Goal: Navigation & Orientation: Understand site structure

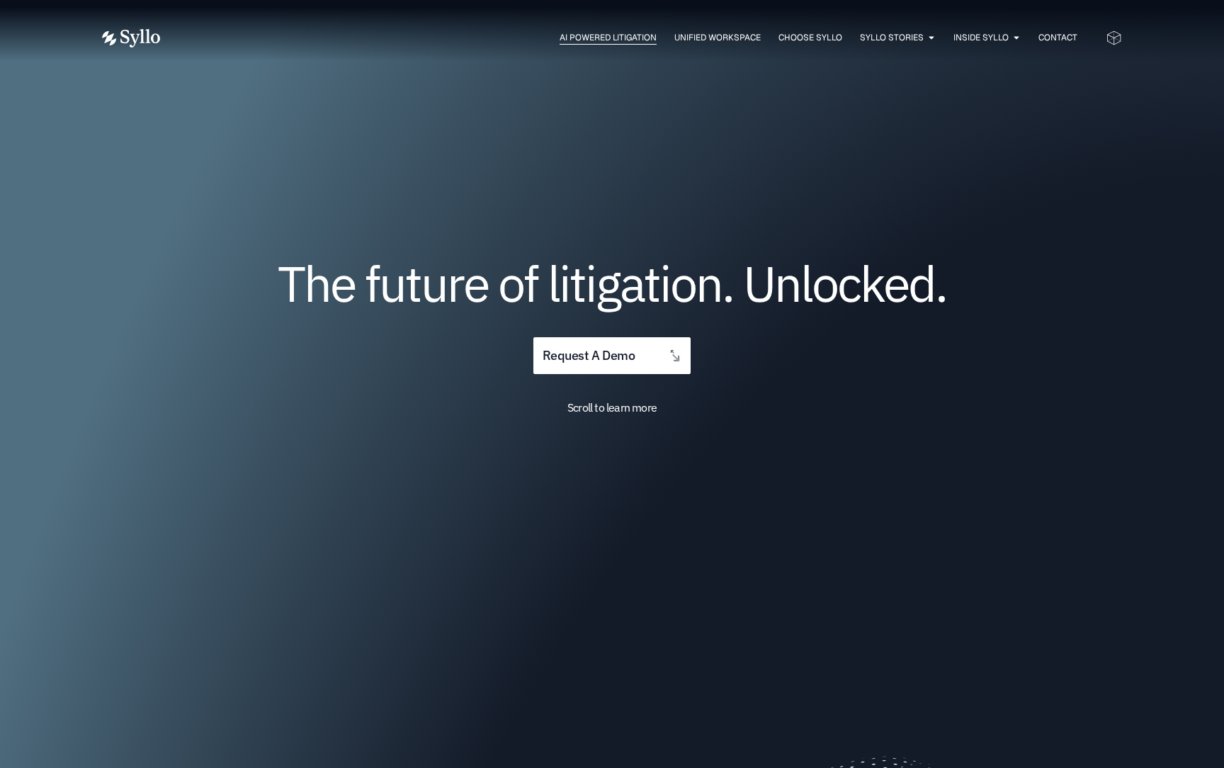
click at [572, 34] on span "AI Powered Litigation" at bounding box center [608, 37] width 97 height 13
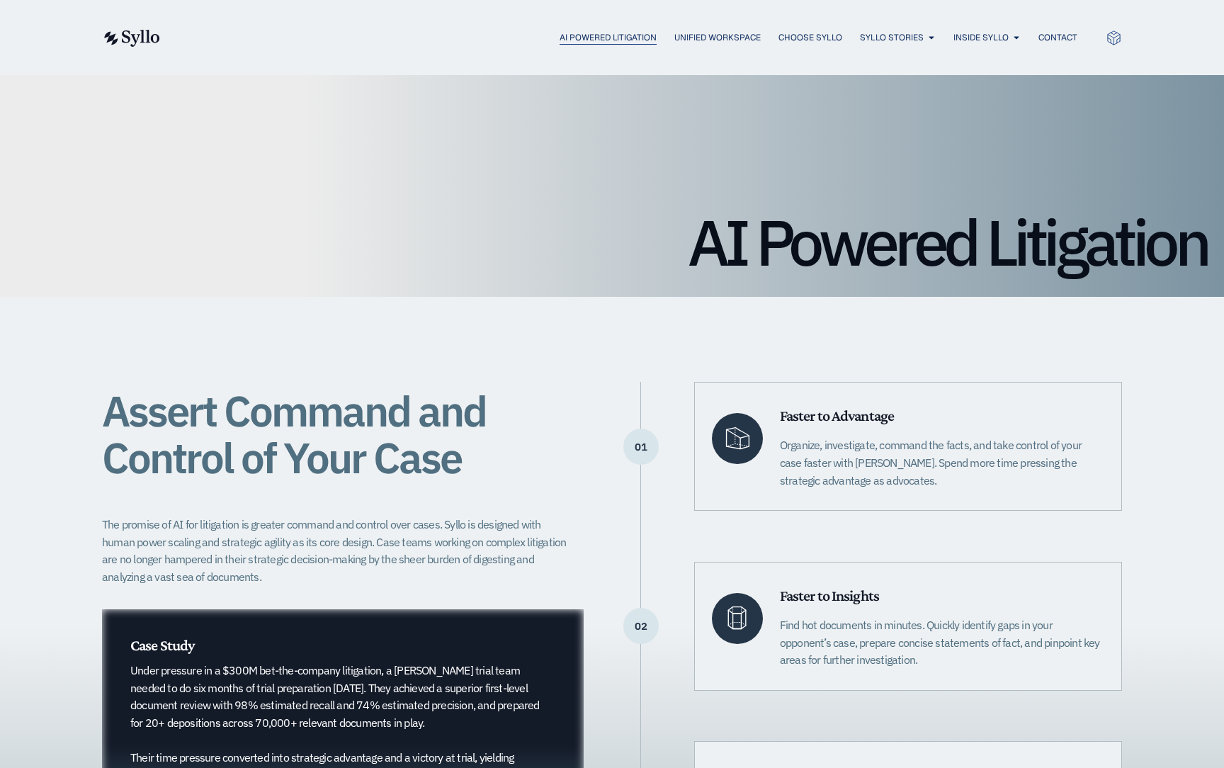
click at [598, 40] on span "AI Powered Litigation" at bounding box center [608, 37] width 97 height 13
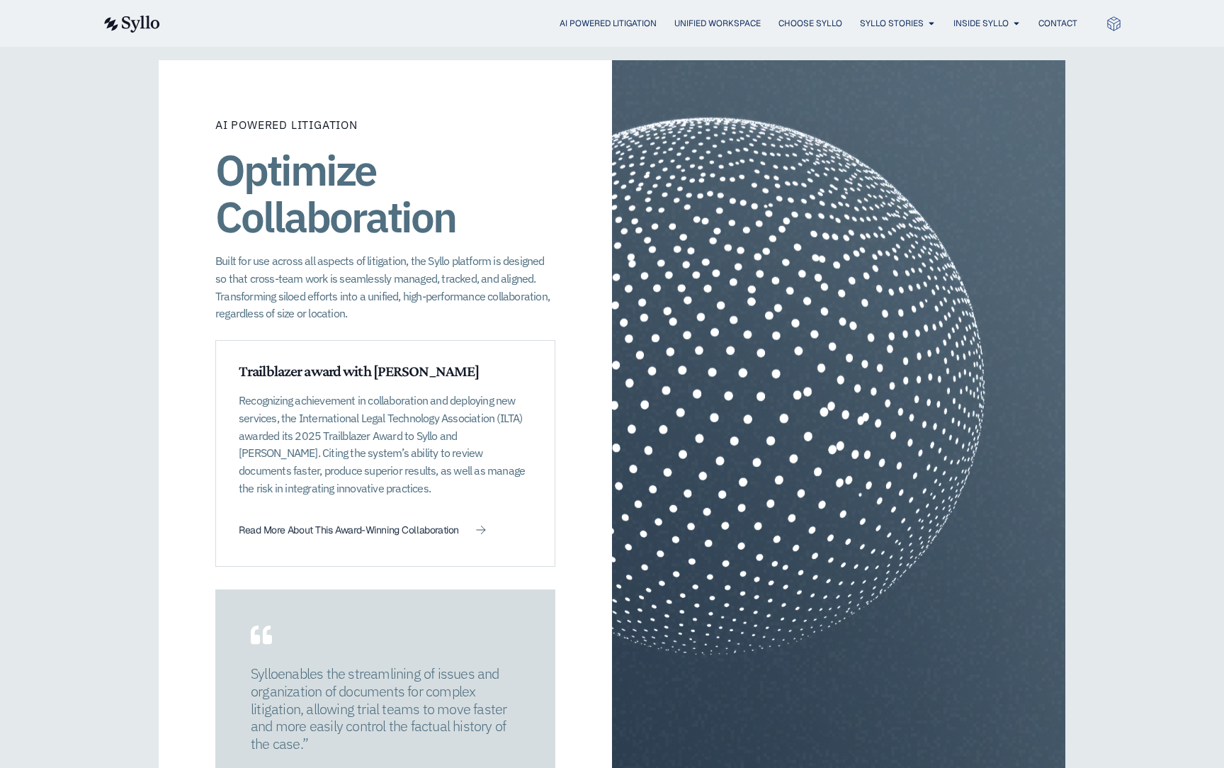
scroll to position [1992, 0]
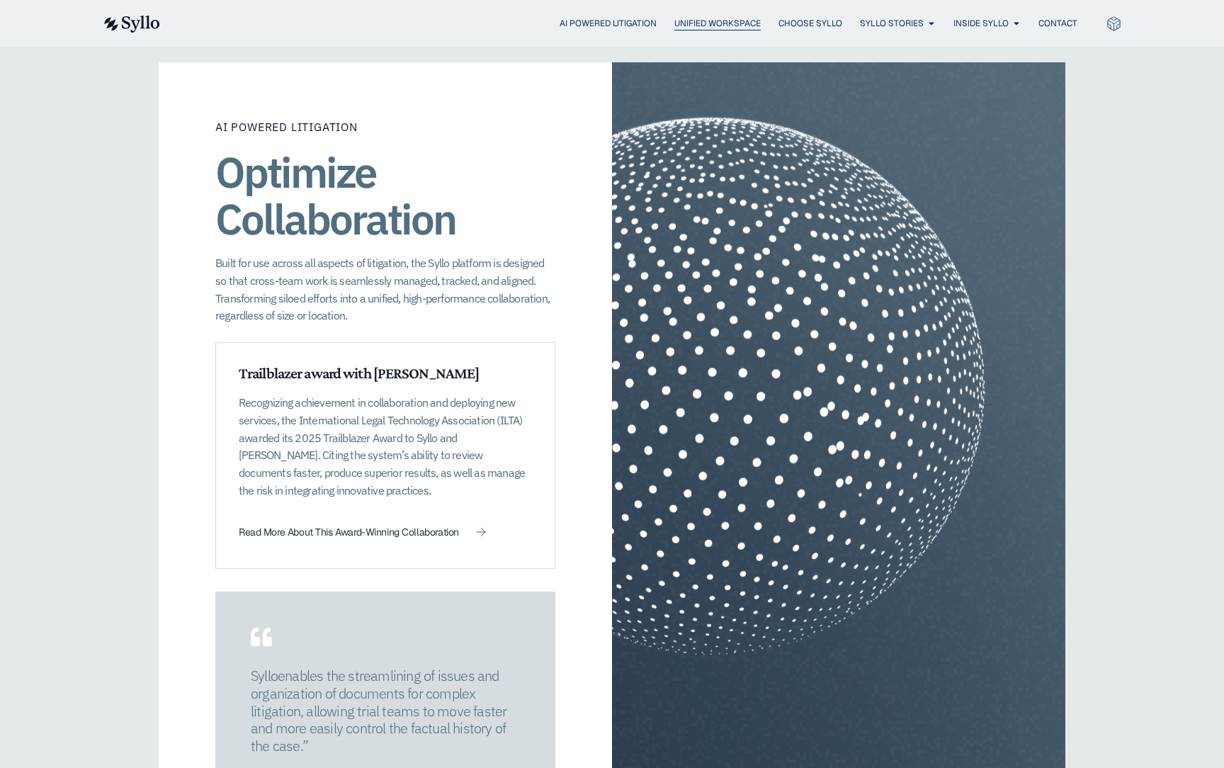
click at [694, 29] on span "Unified Workspace" at bounding box center [717, 23] width 86 height 13
